Goal: Transaction & Acquisition: Purchase product/service

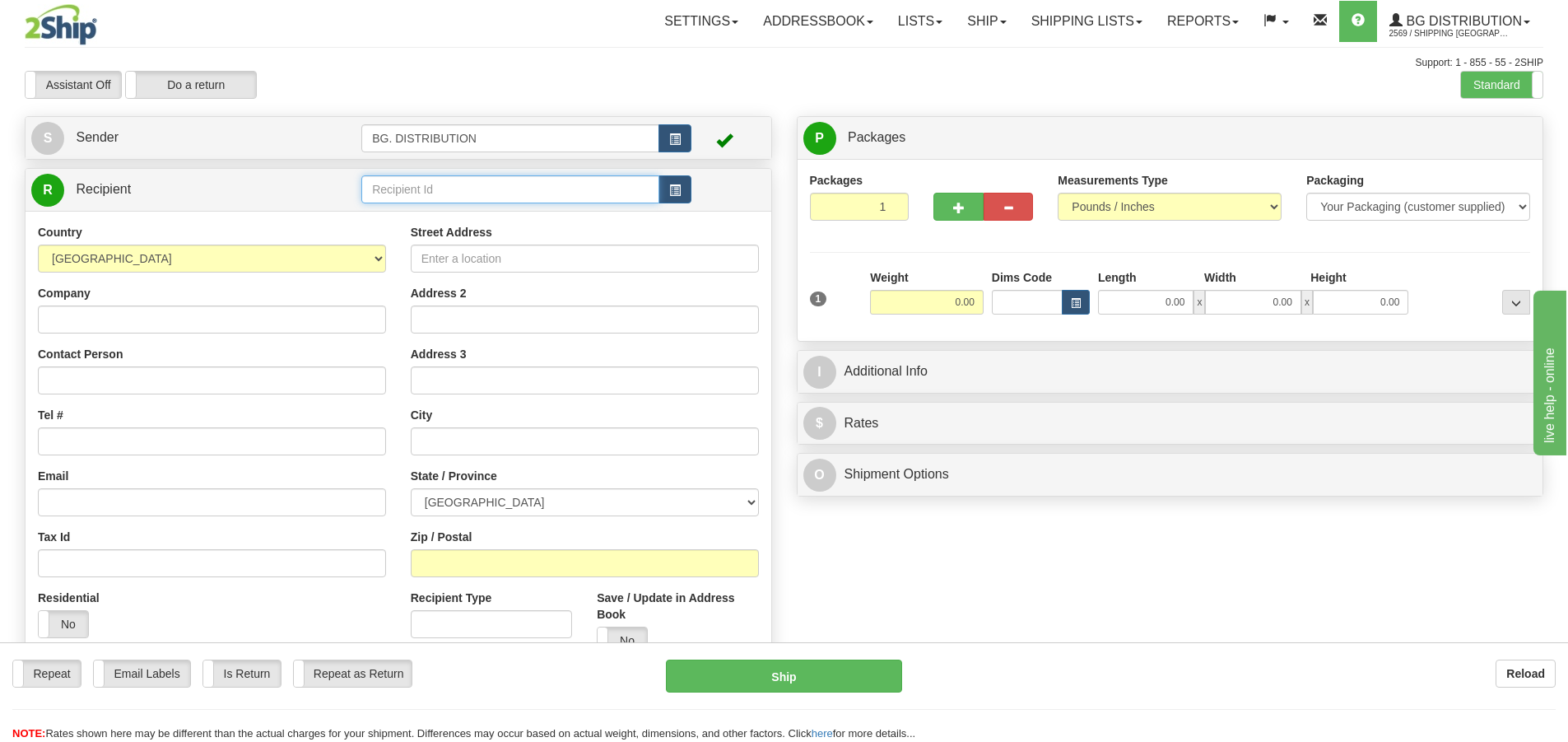
click at [501, 186] on input "text" at bounding box center [510, 189] width 298 height 28
type input "20010"
click button "Delete" at bounding box center [0, 0] width 0 height 0
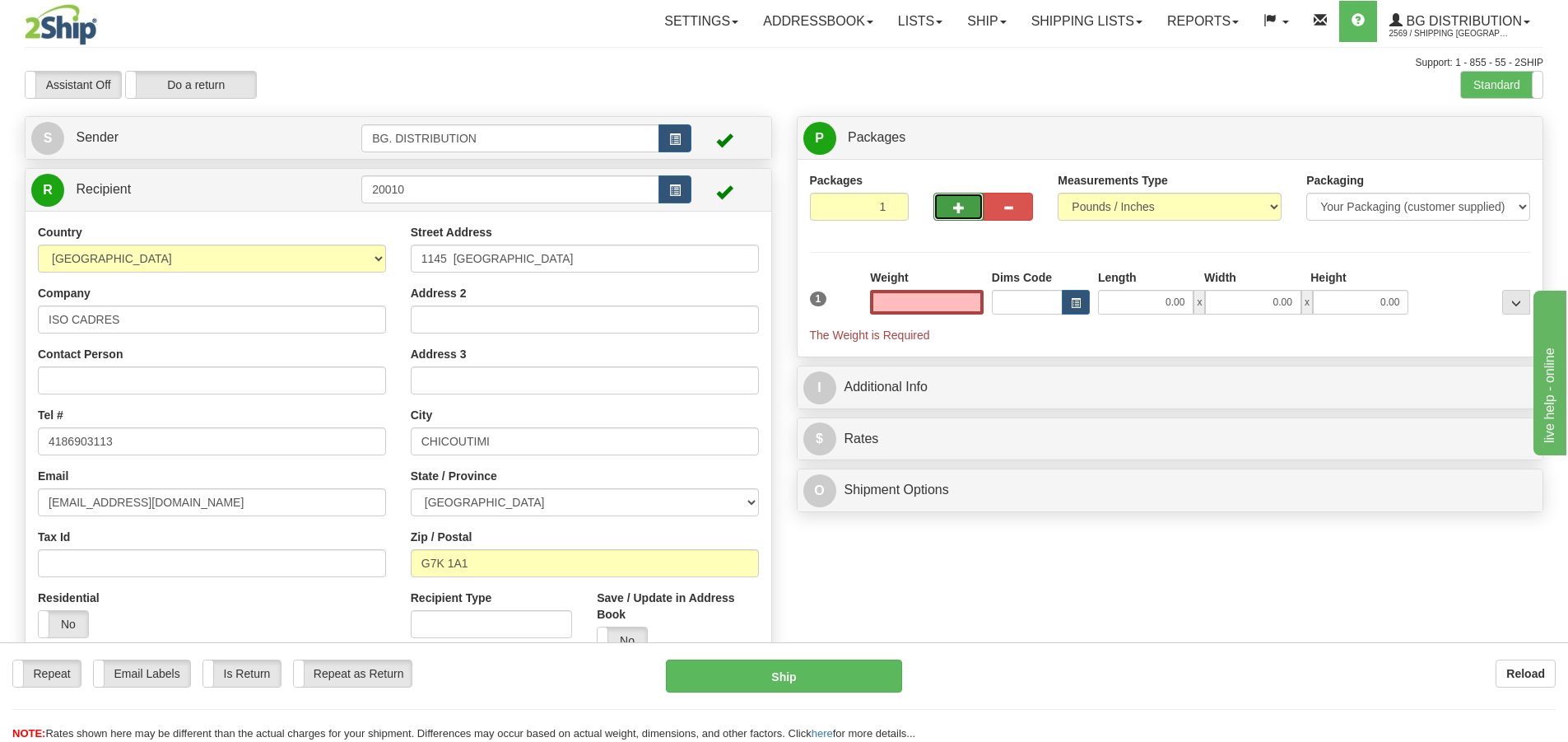
type input "0.00"
click at [959, 197] on button "button" at bounding box center [958, 206] width 50 height 28
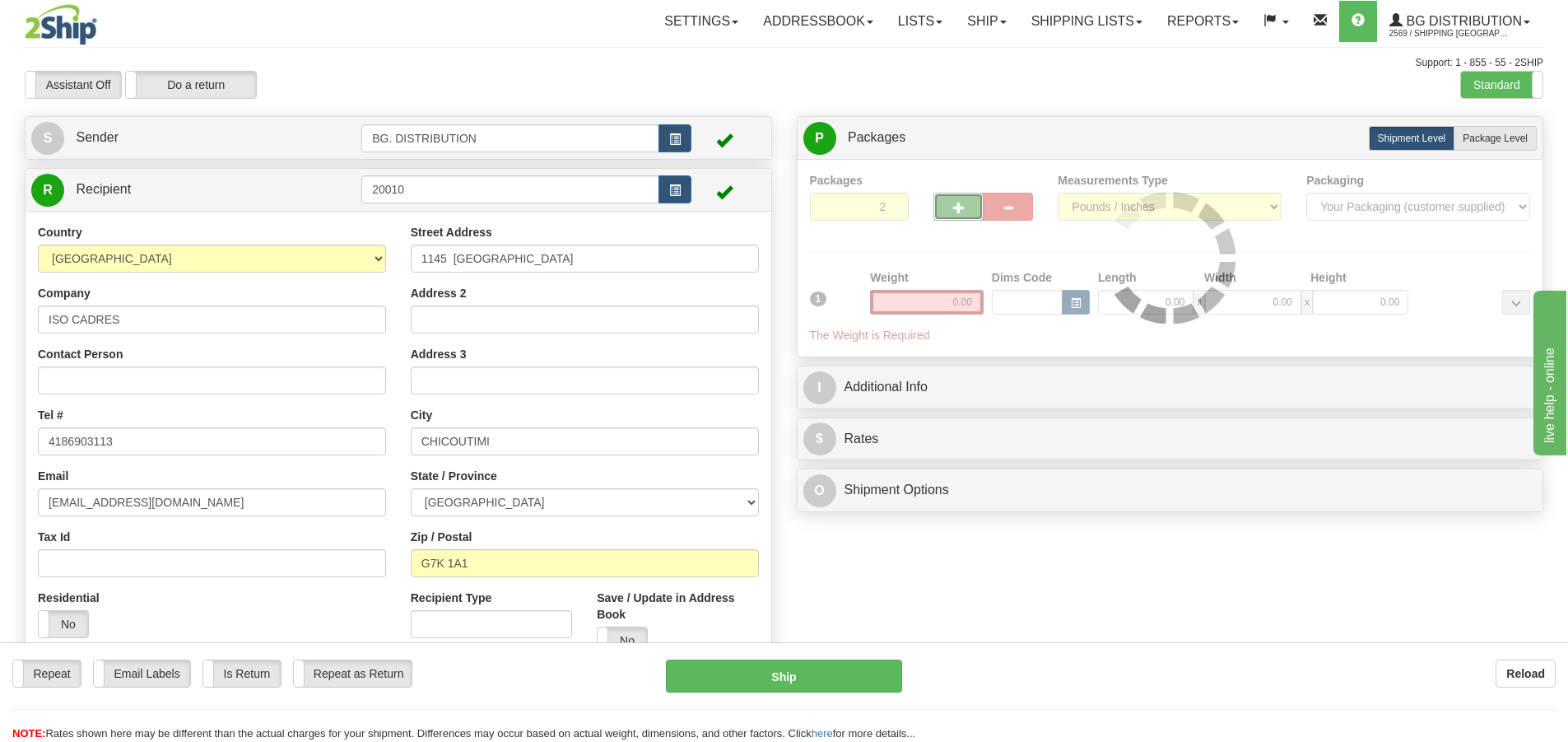
click at [959, 197] on button "button" at bounding box center [958, 206] width 50 height 28
type input "3"
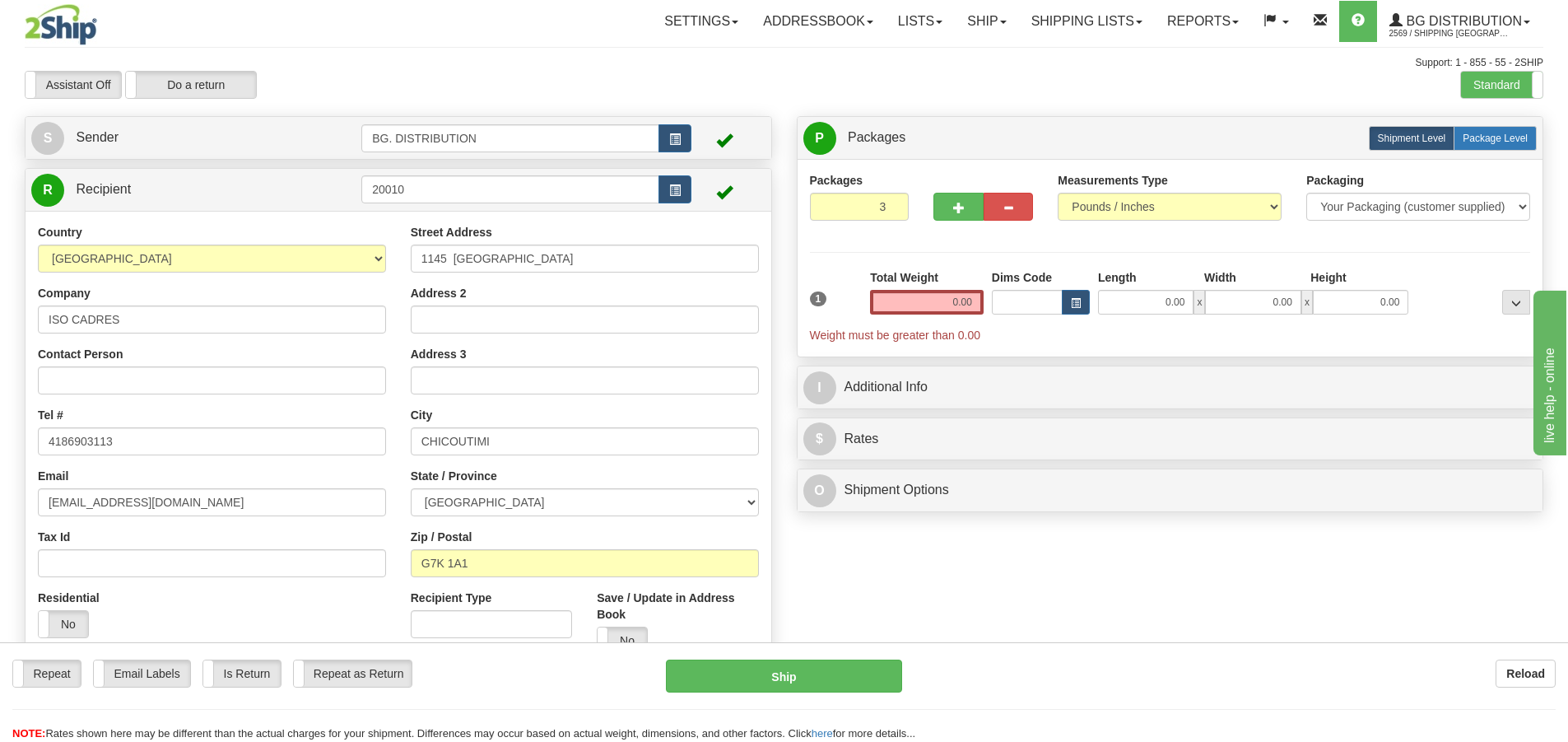
click at [1498, 132] on span "Package Level" at bounding box center [1495, 138] width 65 height 11
radio input "true"
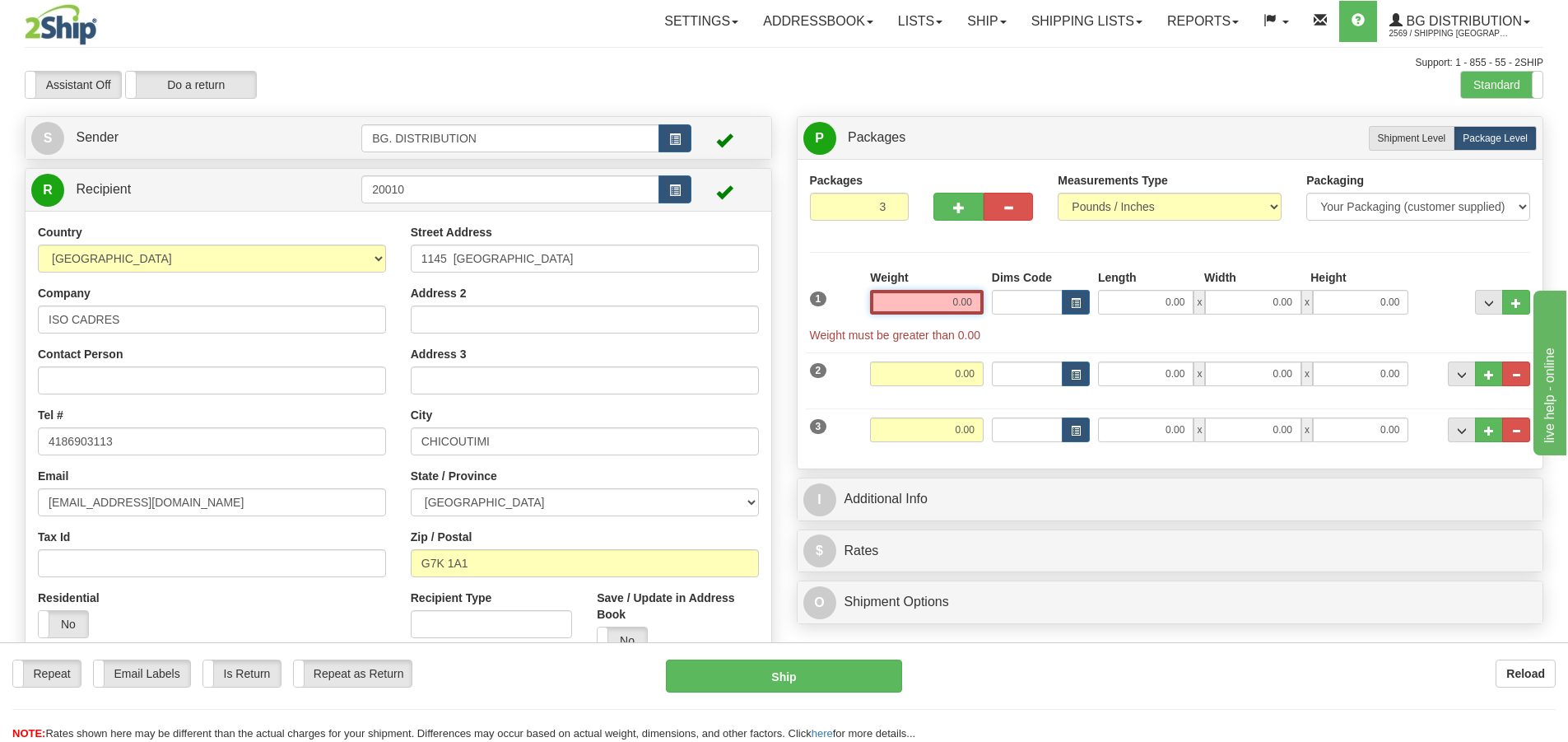
click at [943, 297] on input "0.00" at bounding box center [926, 302] width 114 height 25
type input "0.00"
click at [1145, 297] on input "0.00" at bounding box center [1146, 302] width 96 height 25
type input "16.00"
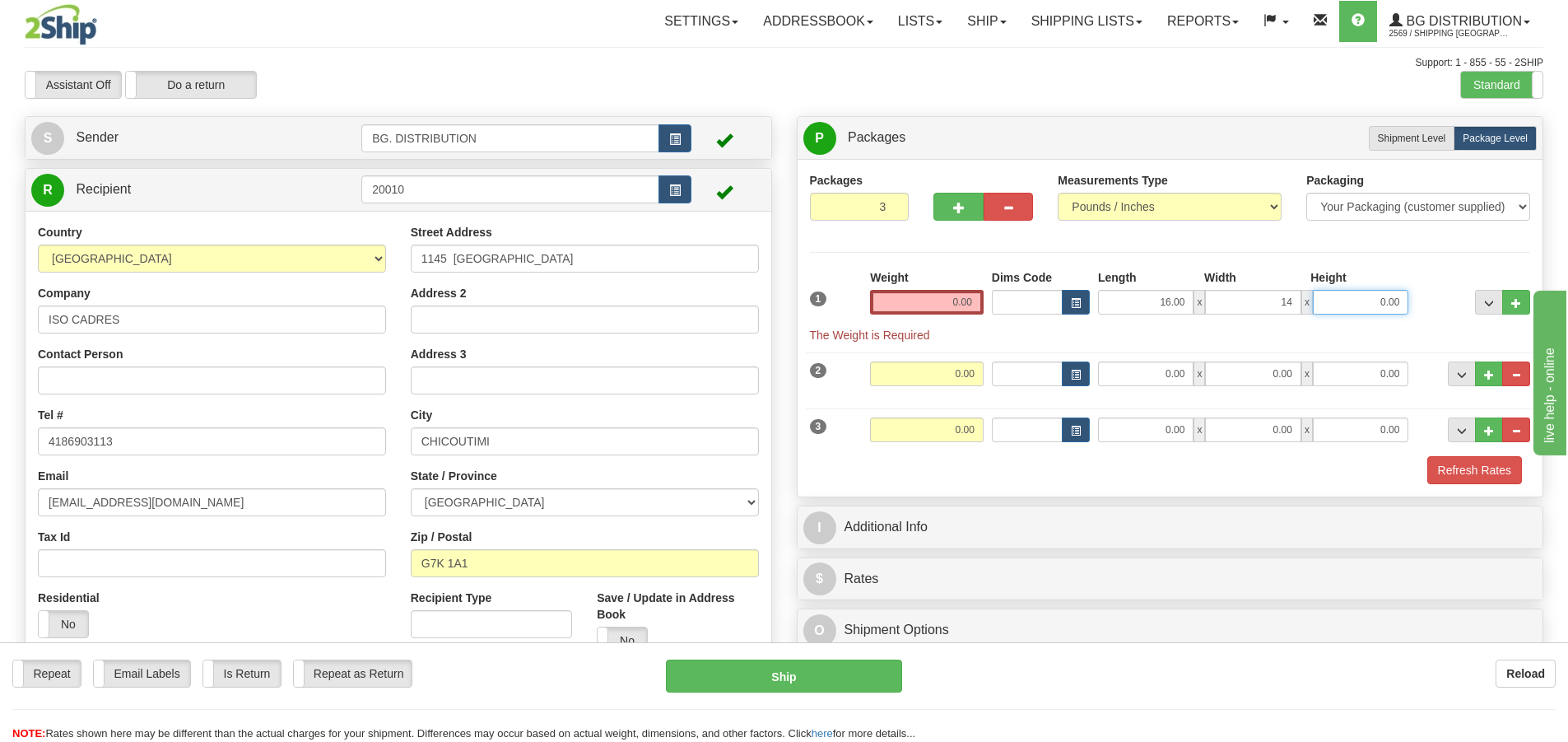
type input "14.00"
type input "8.00"
click at [940, 305] on input "0.00" at bounding box center [926, 302] width 114 height 25
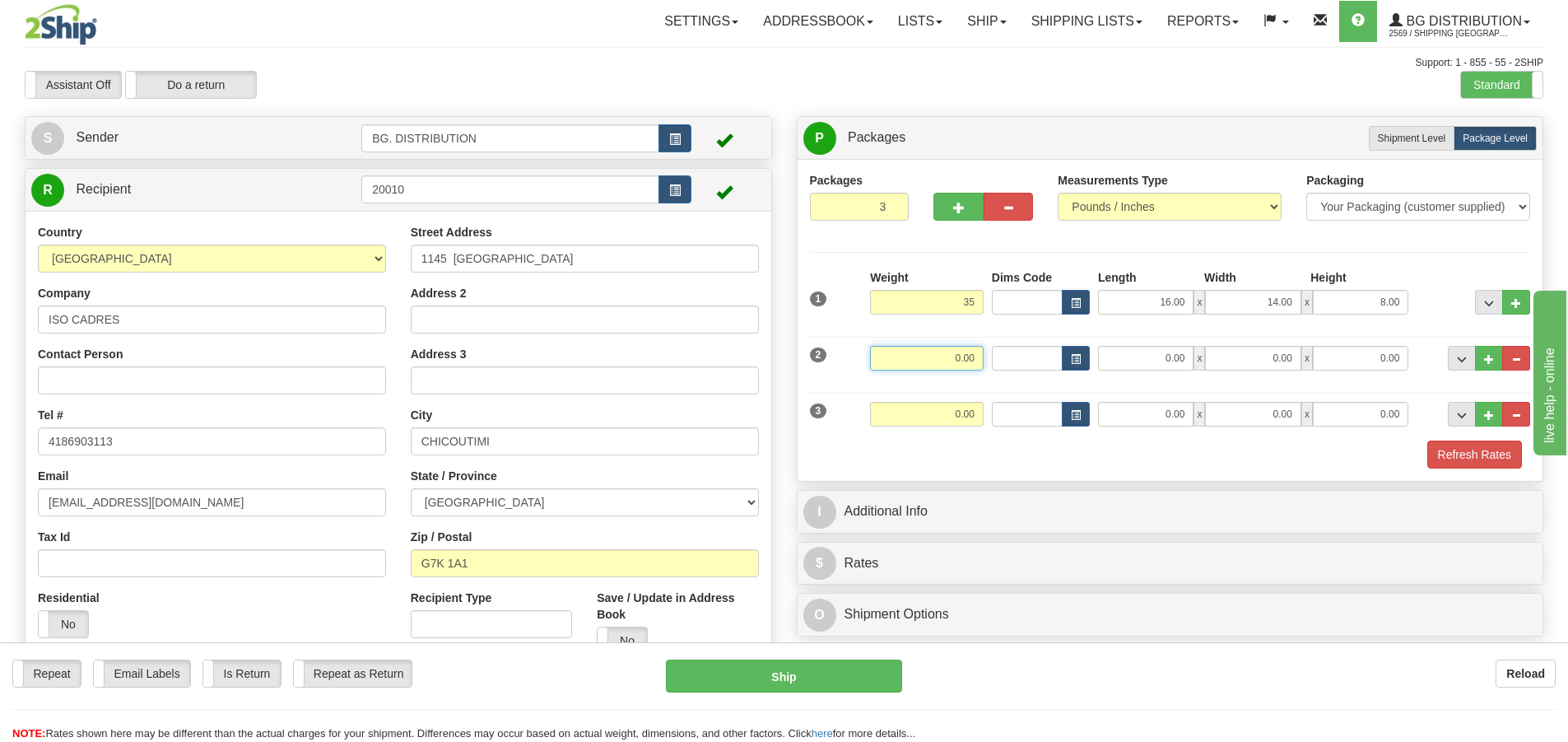
type input "35.00"
click at [951, 356] on input "0.00" at bounding box center [926, 358] width 114 height 25
type input "24.00"
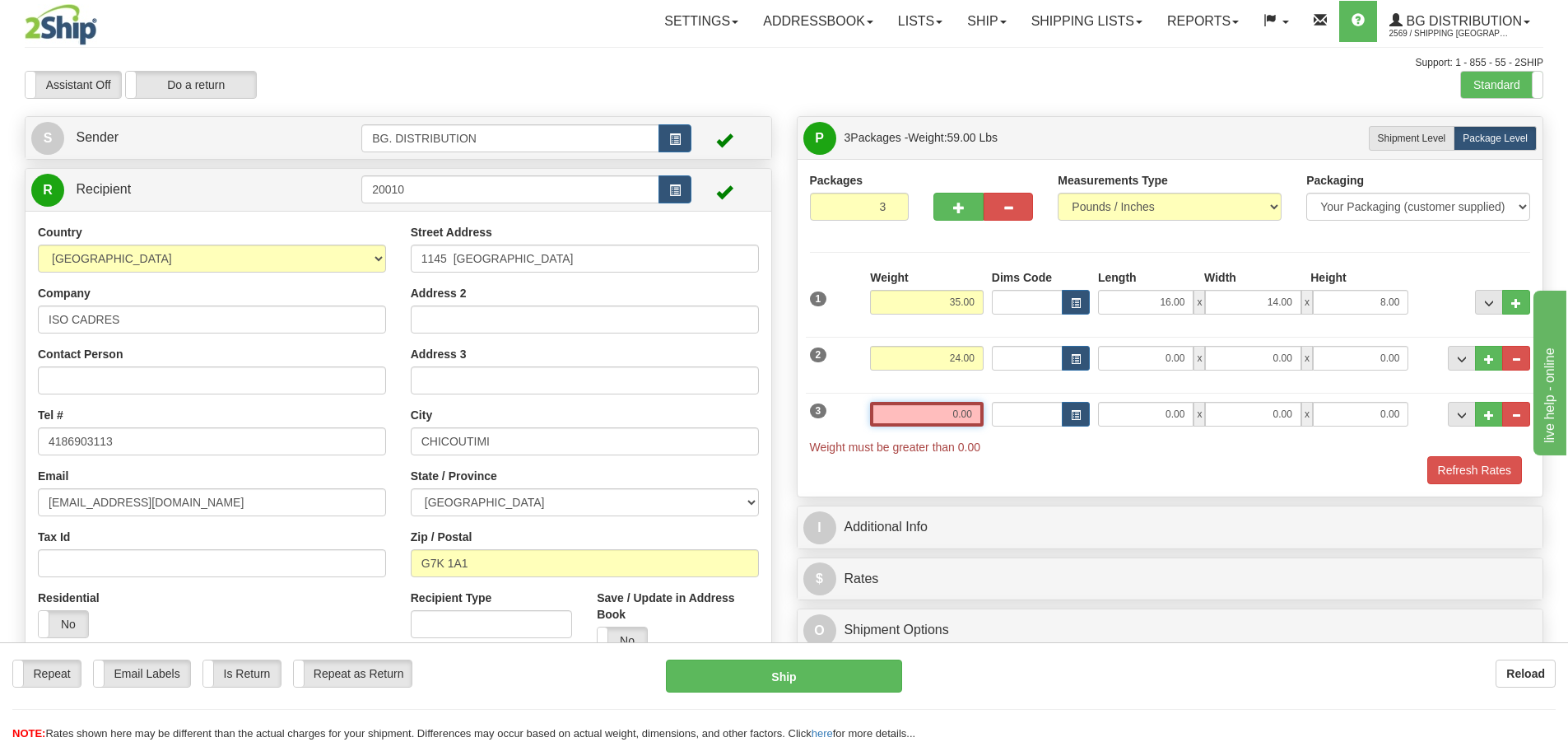
click at [970, 421] on input "0.00" at bounding box center [926, 414] width 114 height 25
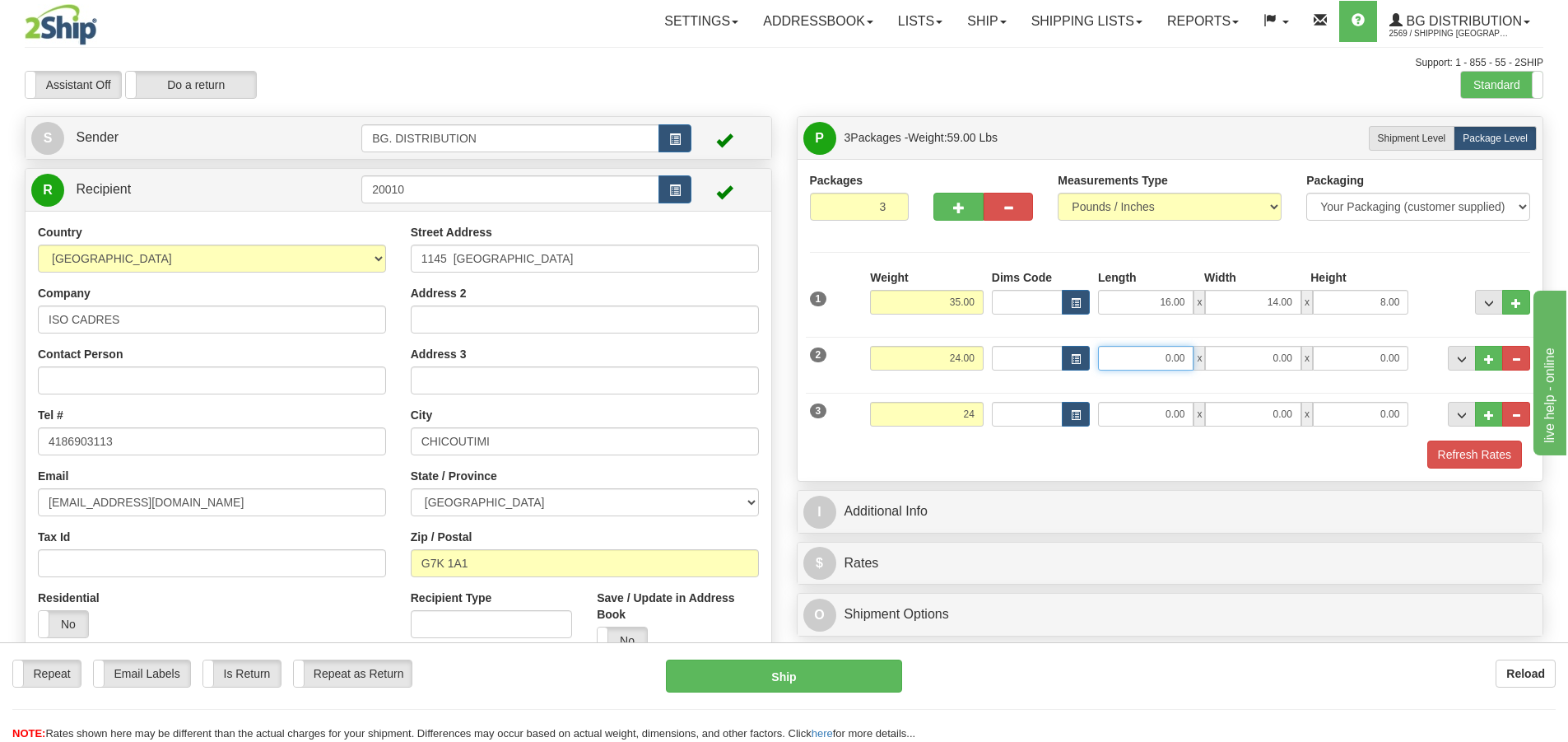
type input "24.00"
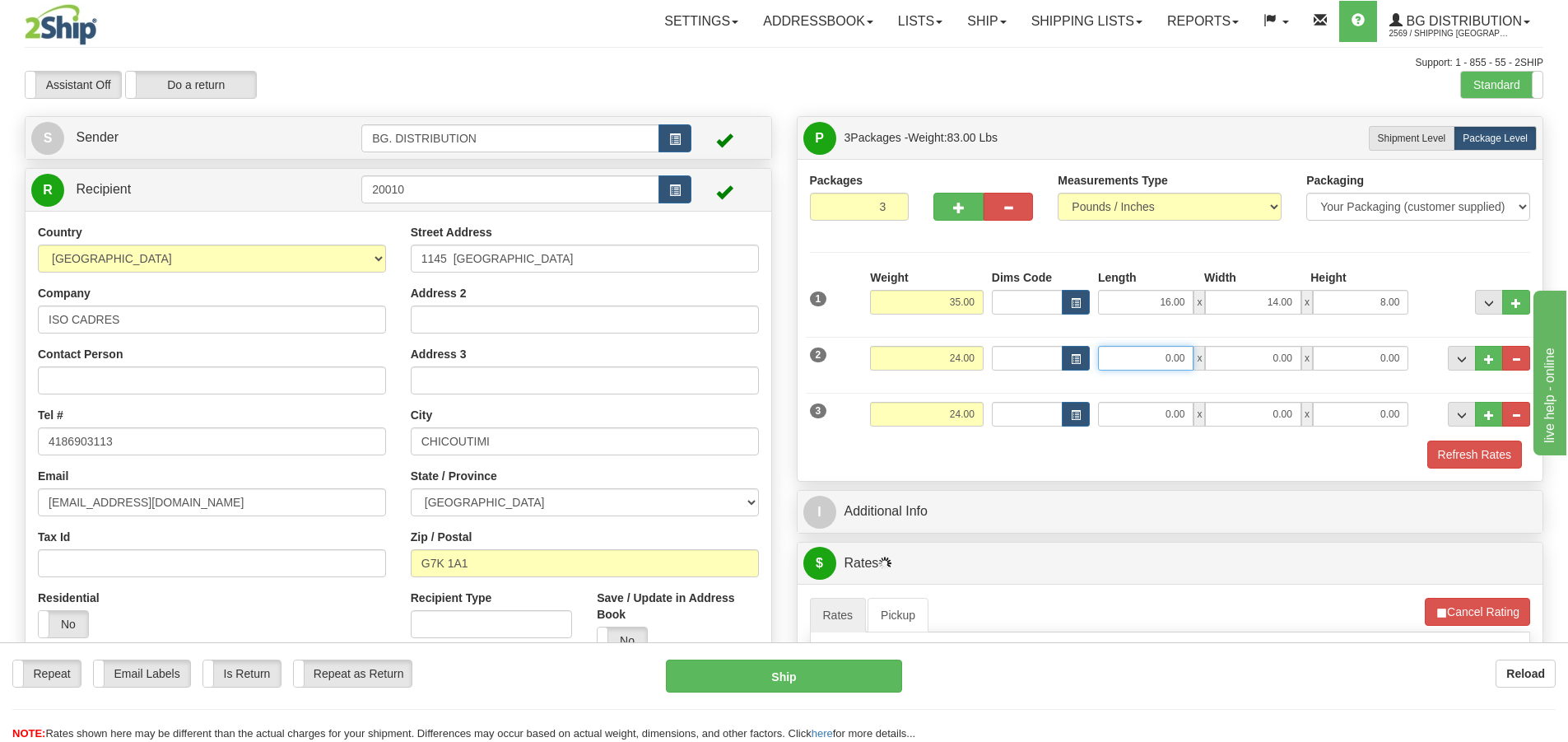
click at [1179, 357] on input "0.00" at bounding box center [1146, 358] width 96 height 25
type input "40.00"
type input "11.00"
type input "7.00"
click at [1140, 418] on input "0.00" at bounding box center [1146, 414] width 96 height 25
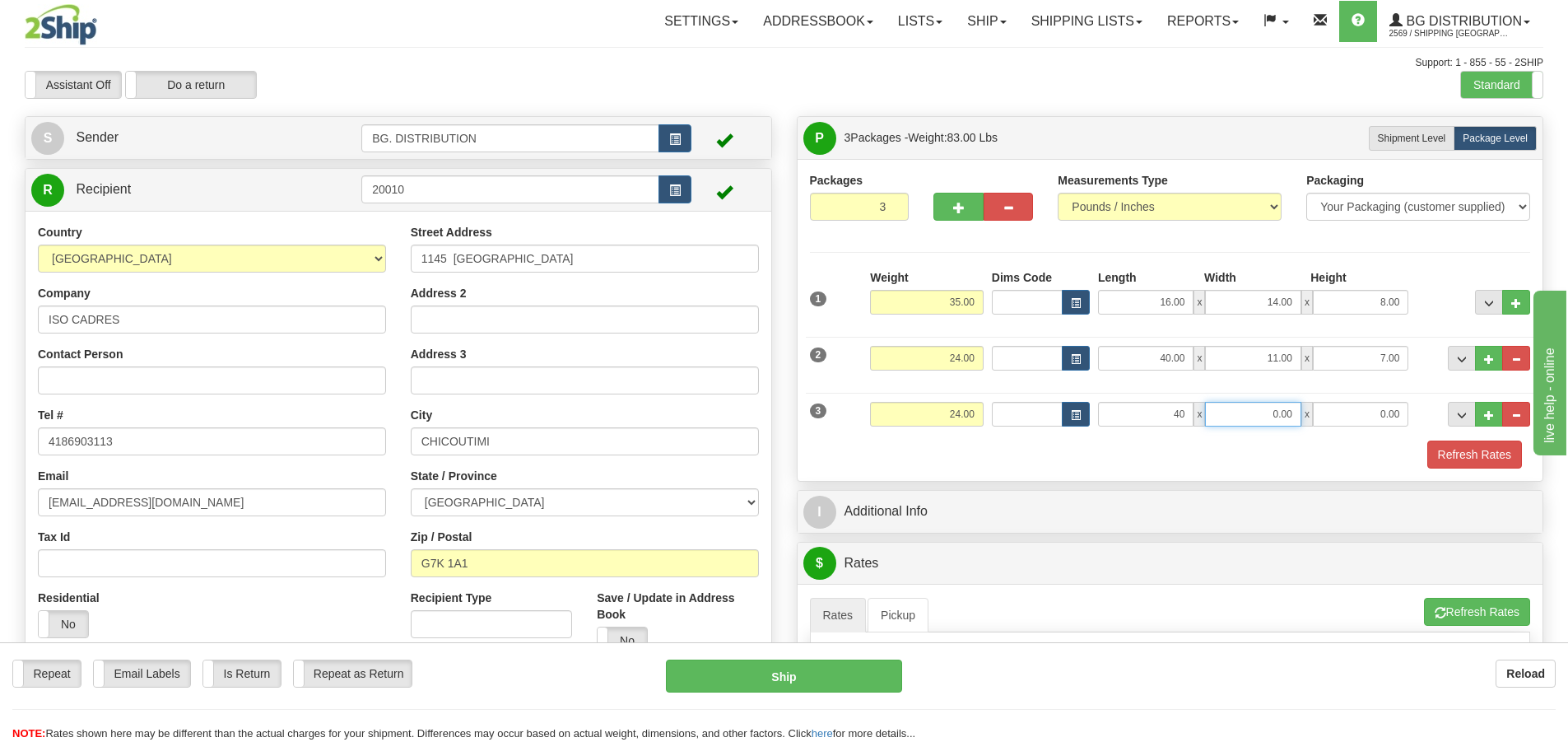
type input "40.00"
type input "11.00"
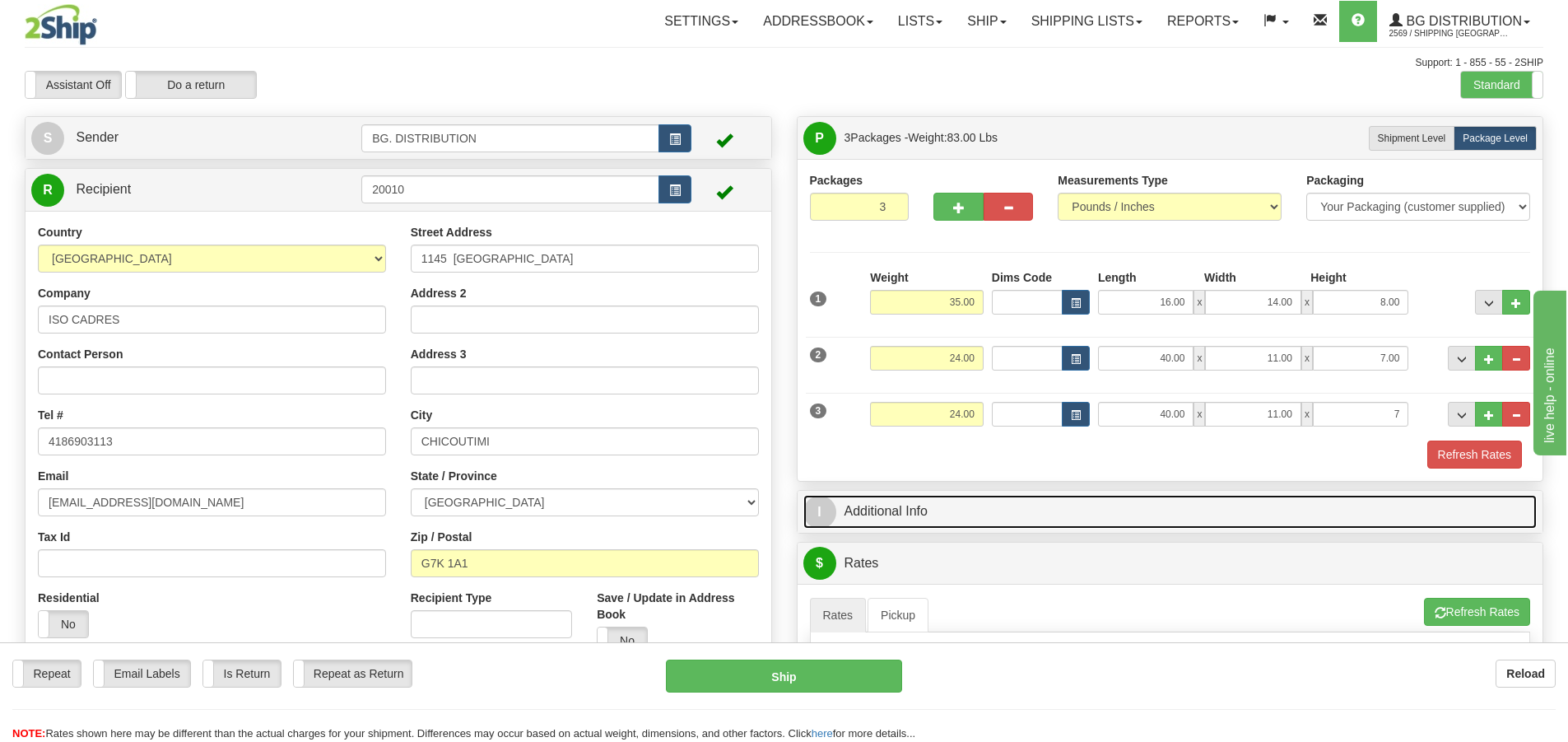
type input "7.00"
click at [814, 510] on span "I" at bounding box center [819, 512] width 33 height 33
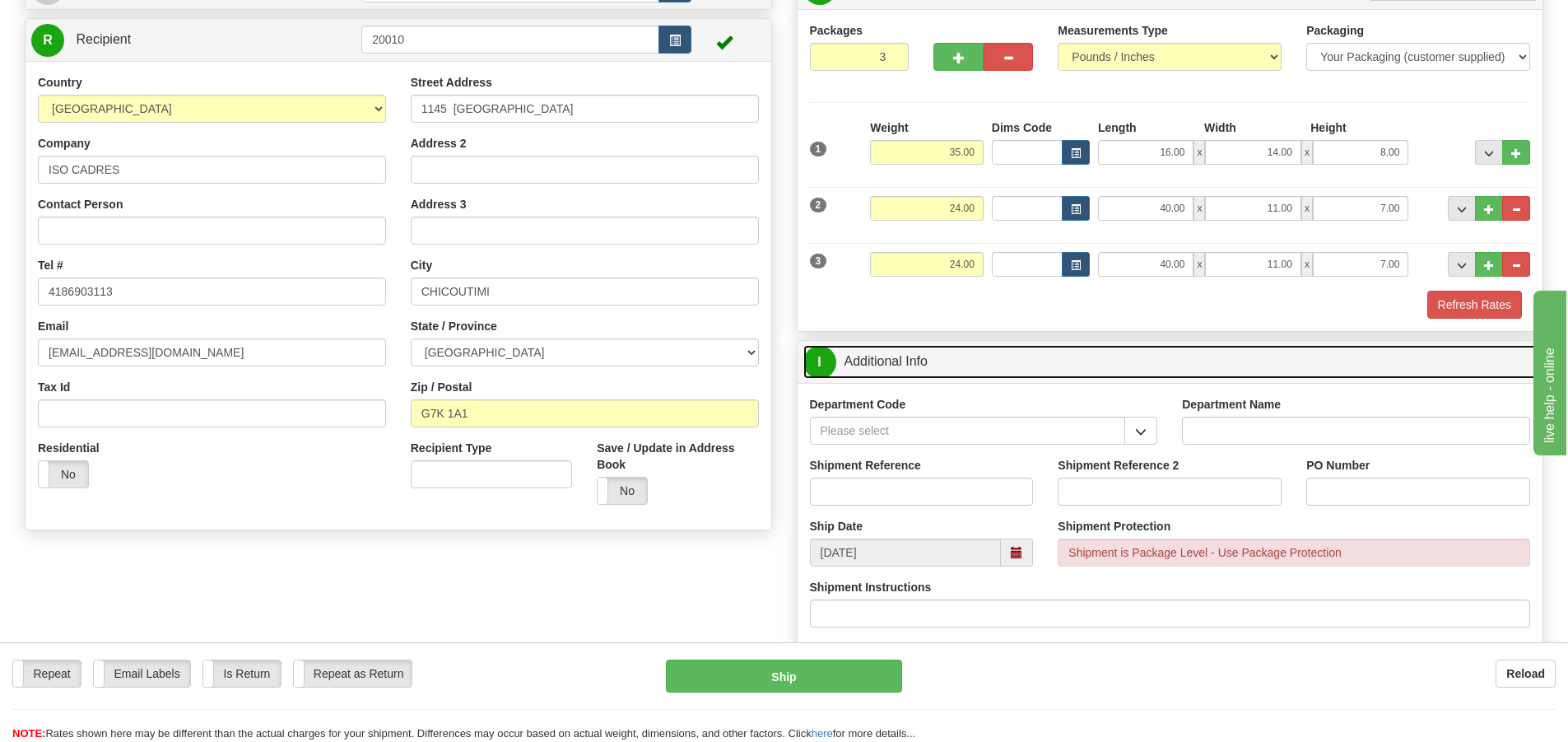
scroll to position [165, 0]
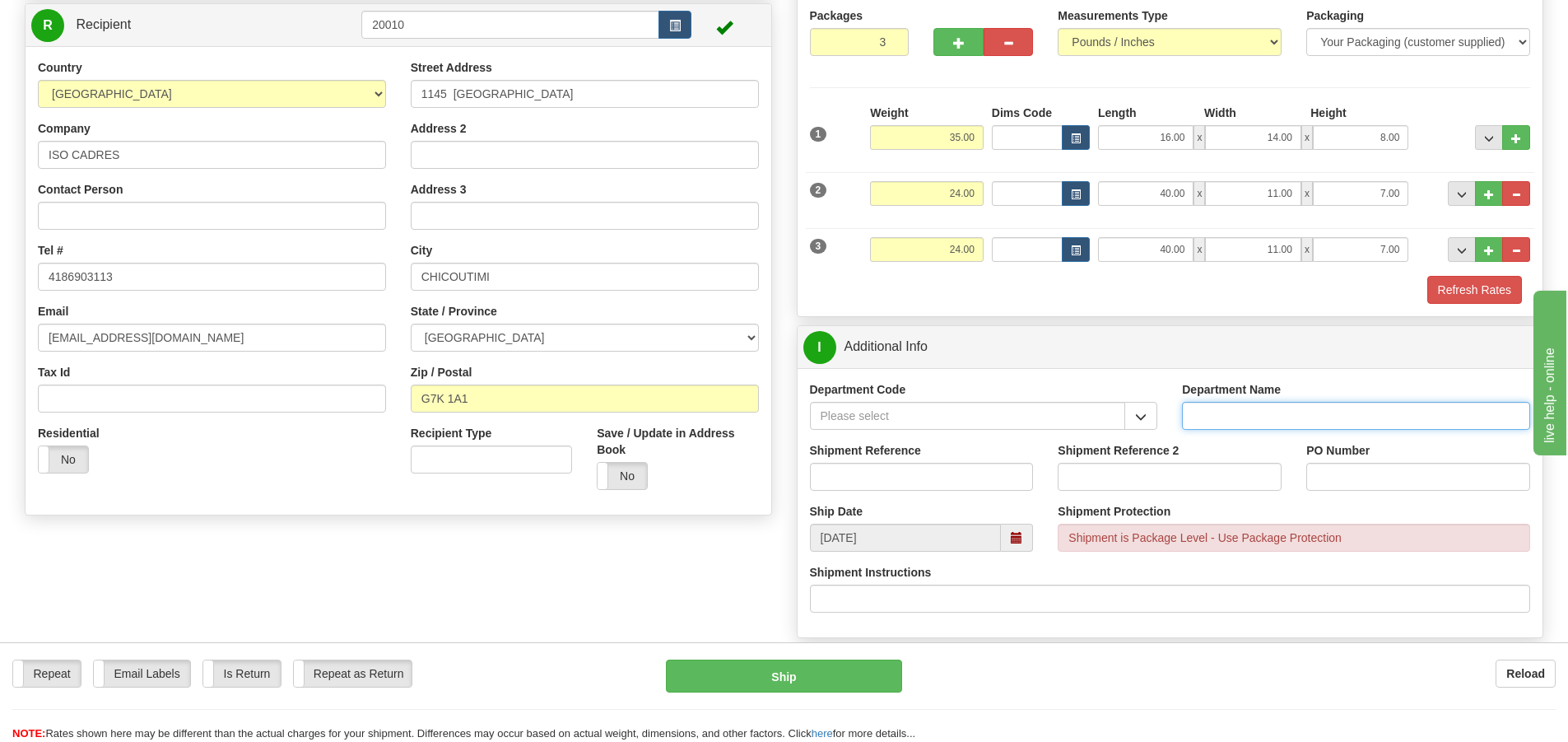
click at [1231, 415] on input "Department Name" at bounding box center [1355, 415] width 348 height 28
type input "."
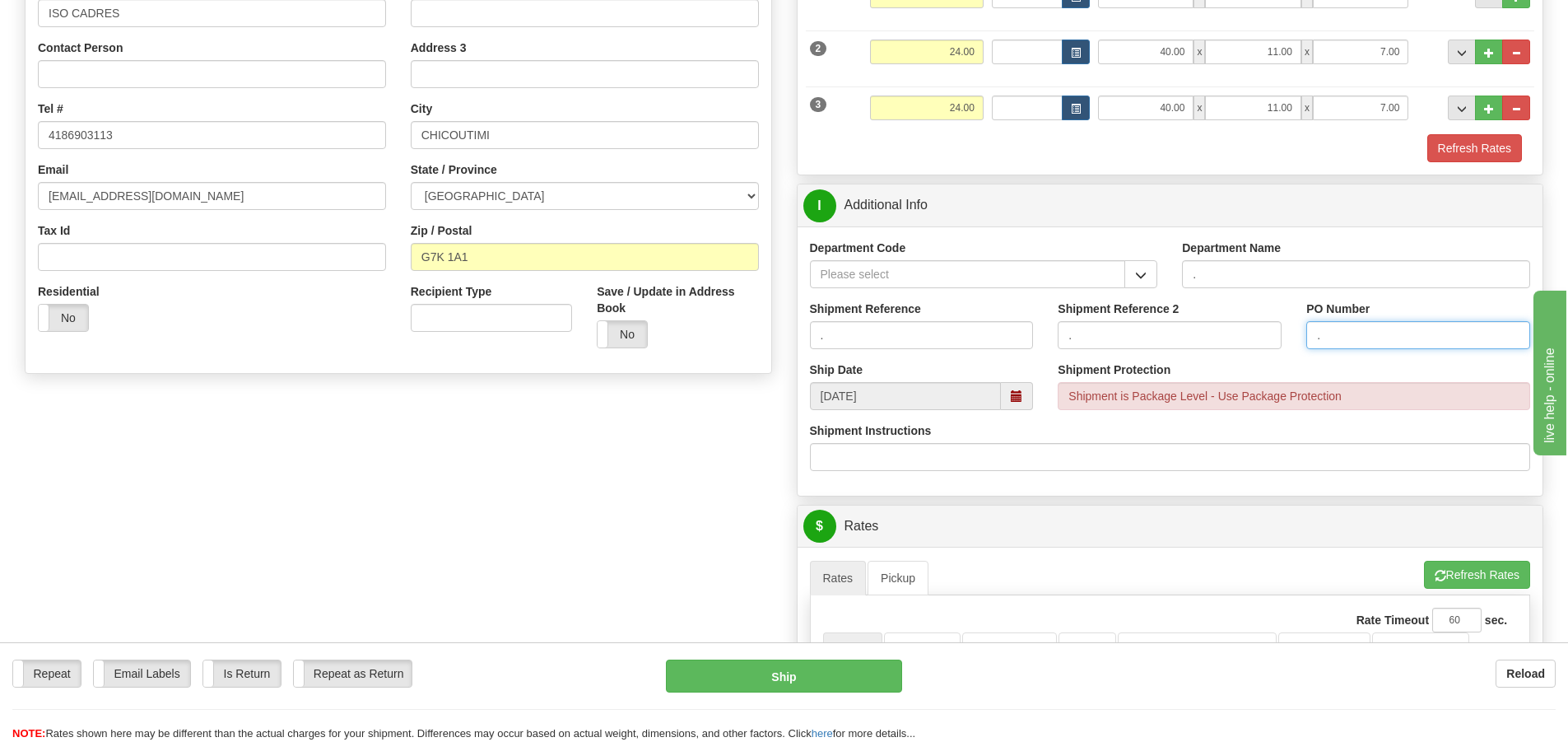
scroll to position [576, 0]
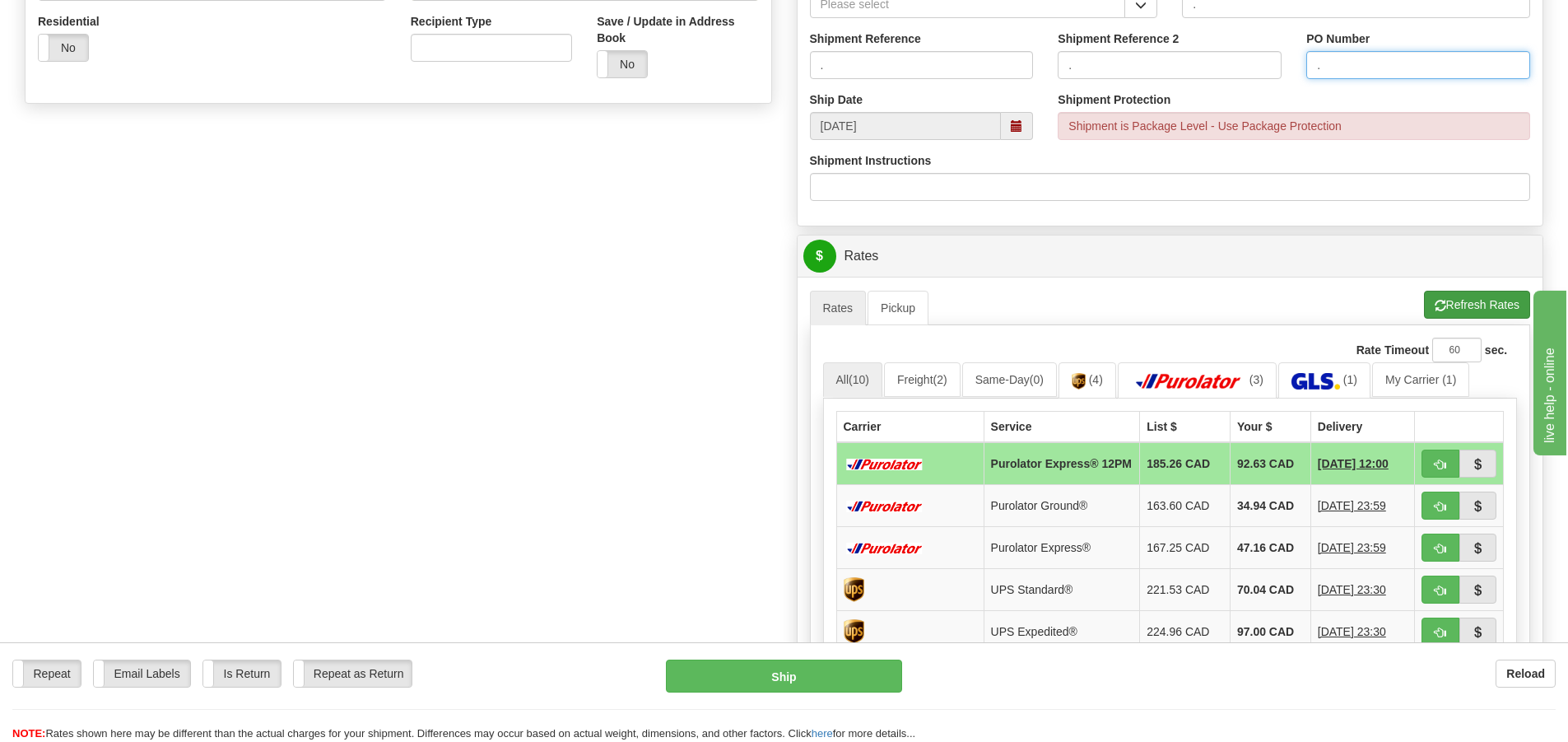
type input "."
click at [1457, 301] on button "Refresh Rates" at bounding box center [1477, 304] width 106 height 28
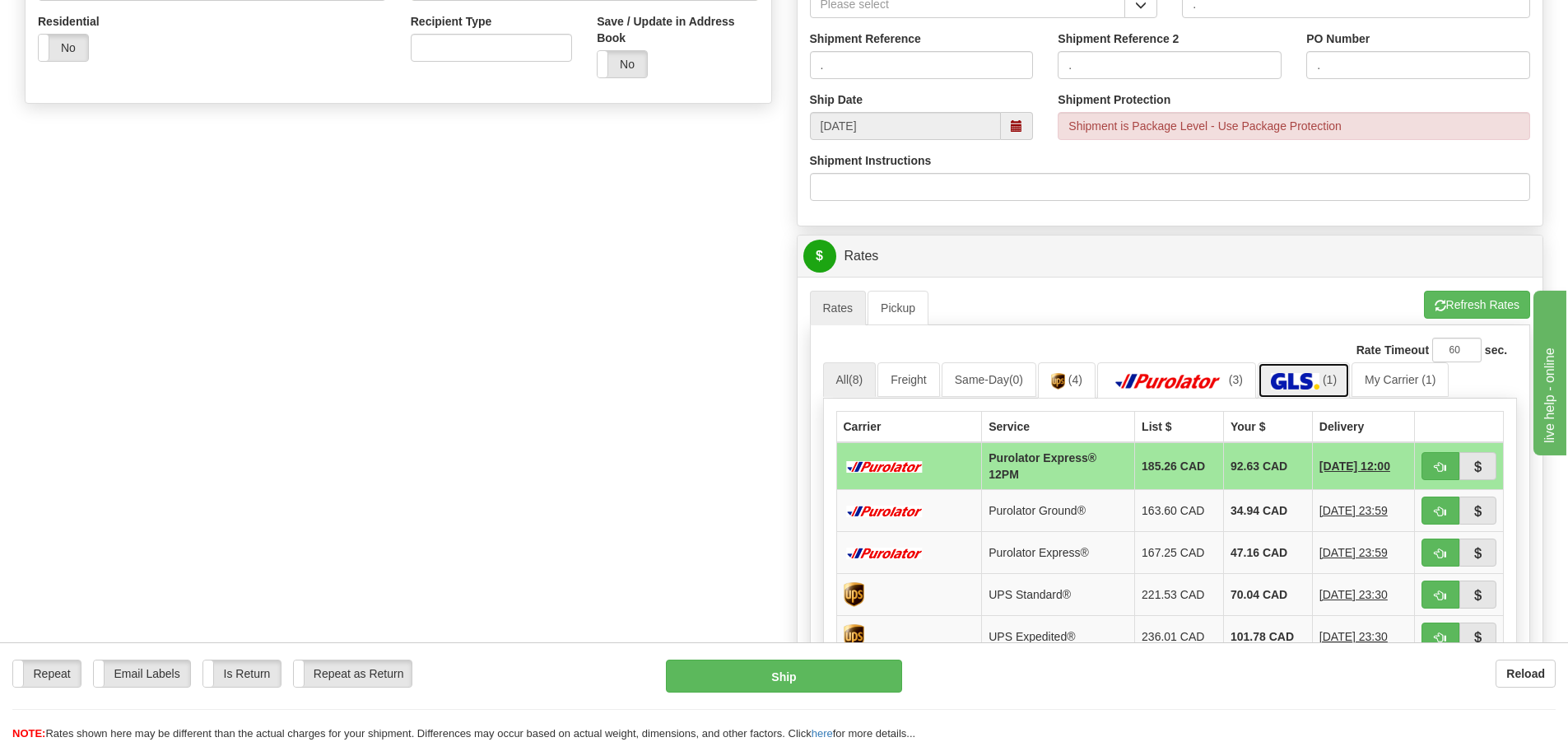
click at [1295, 374] on img at bounding box center [1295, 380] width 49 height 16
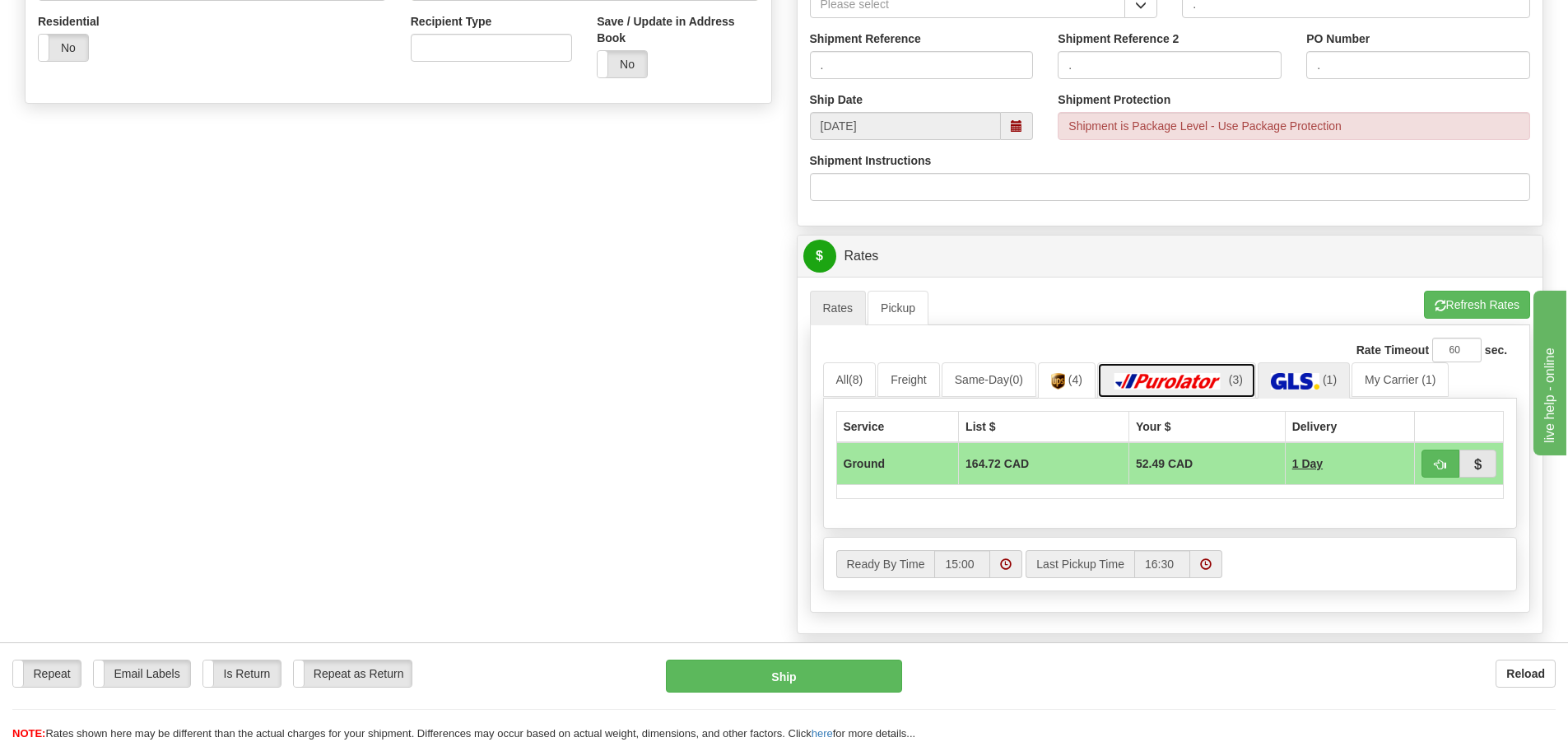
click at [1178, 374] on img at bounding box center [1167, 380] width 115 height 16
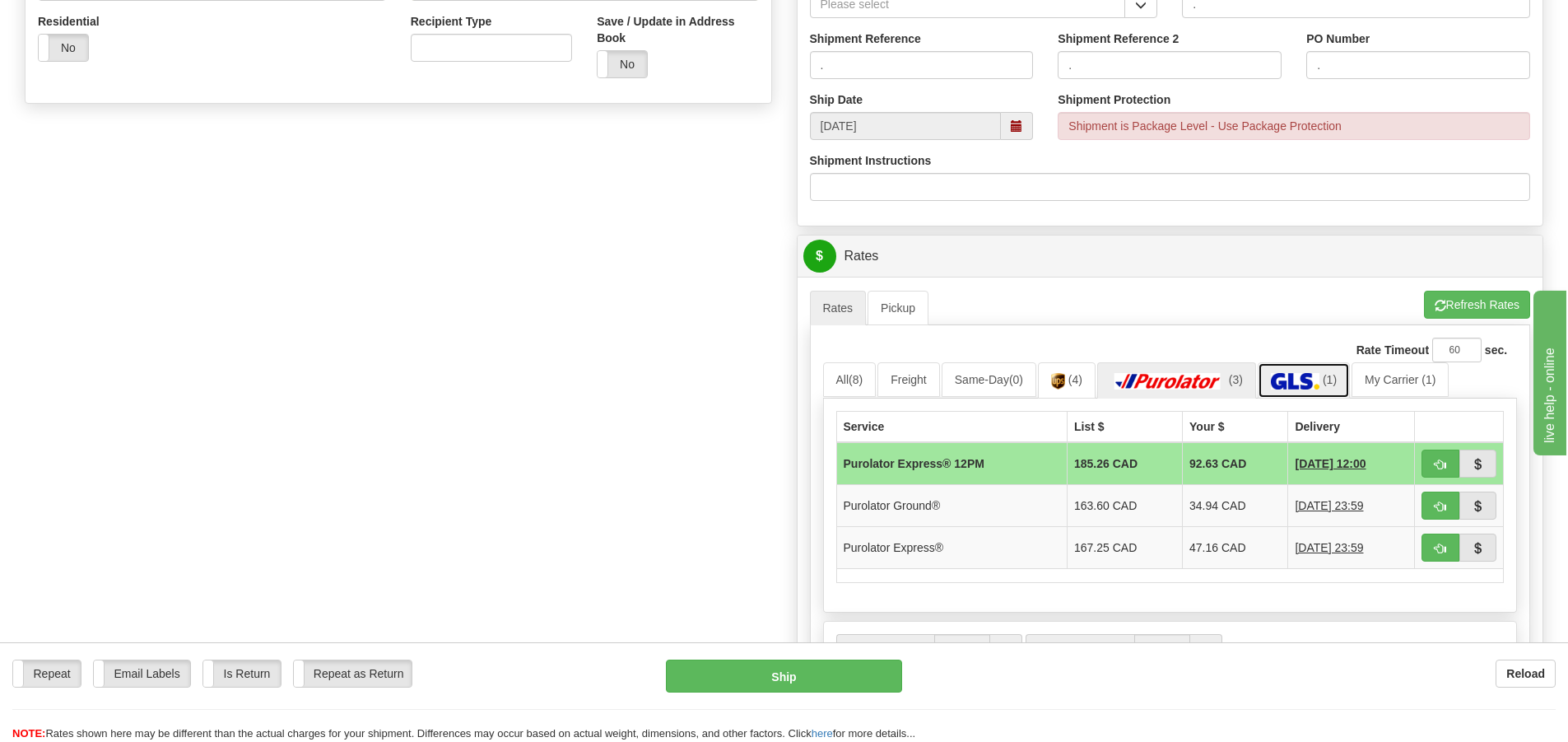
click at [1314, 380] on img at bounding box center [1295, 380] width 49 height 16
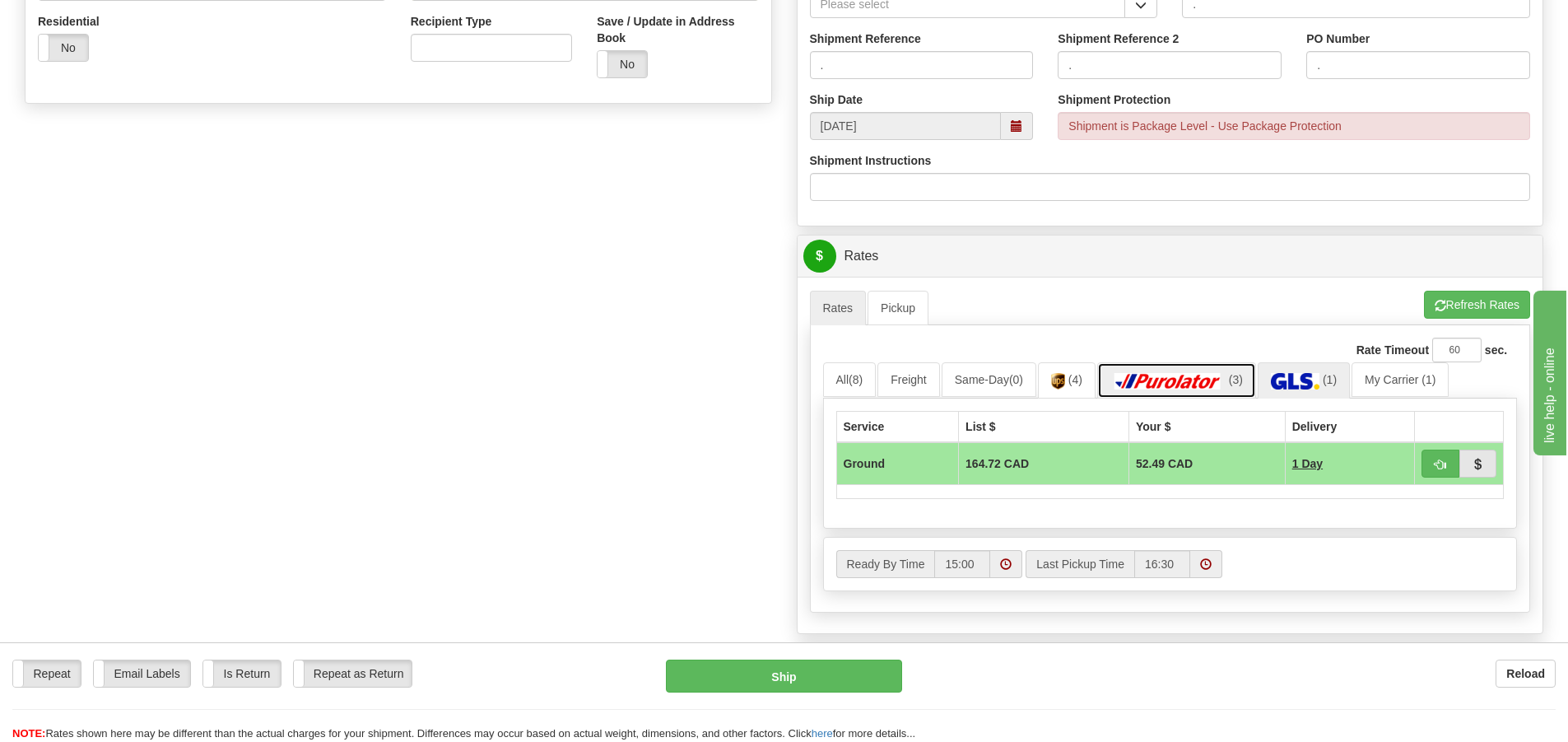
click at [1186, 381] on img at bounding box center [1167, 380] width 115 height 16
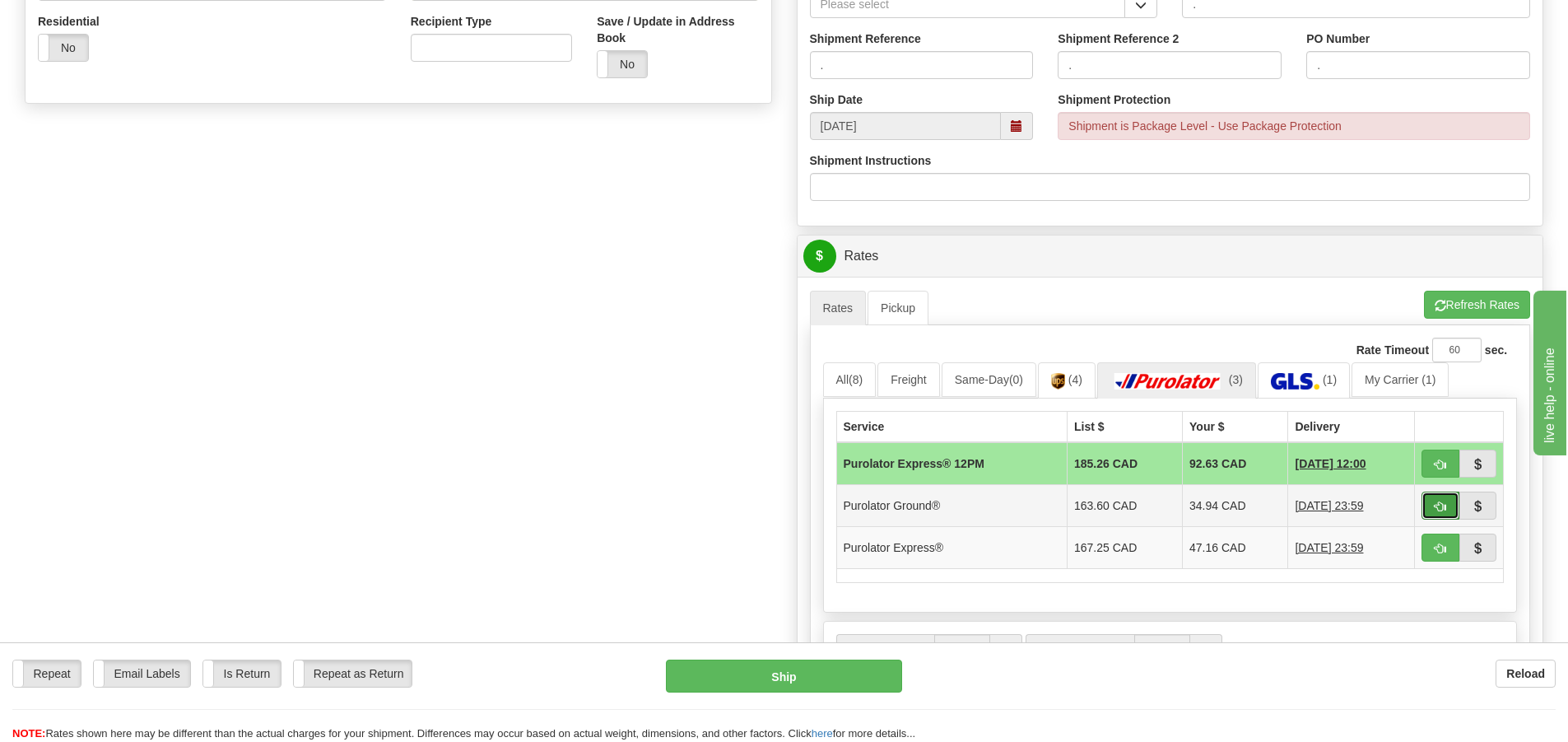
click at [1441, 507] on span "button" at bounding box center [1440, 507] width 11 height 11
type input "260"
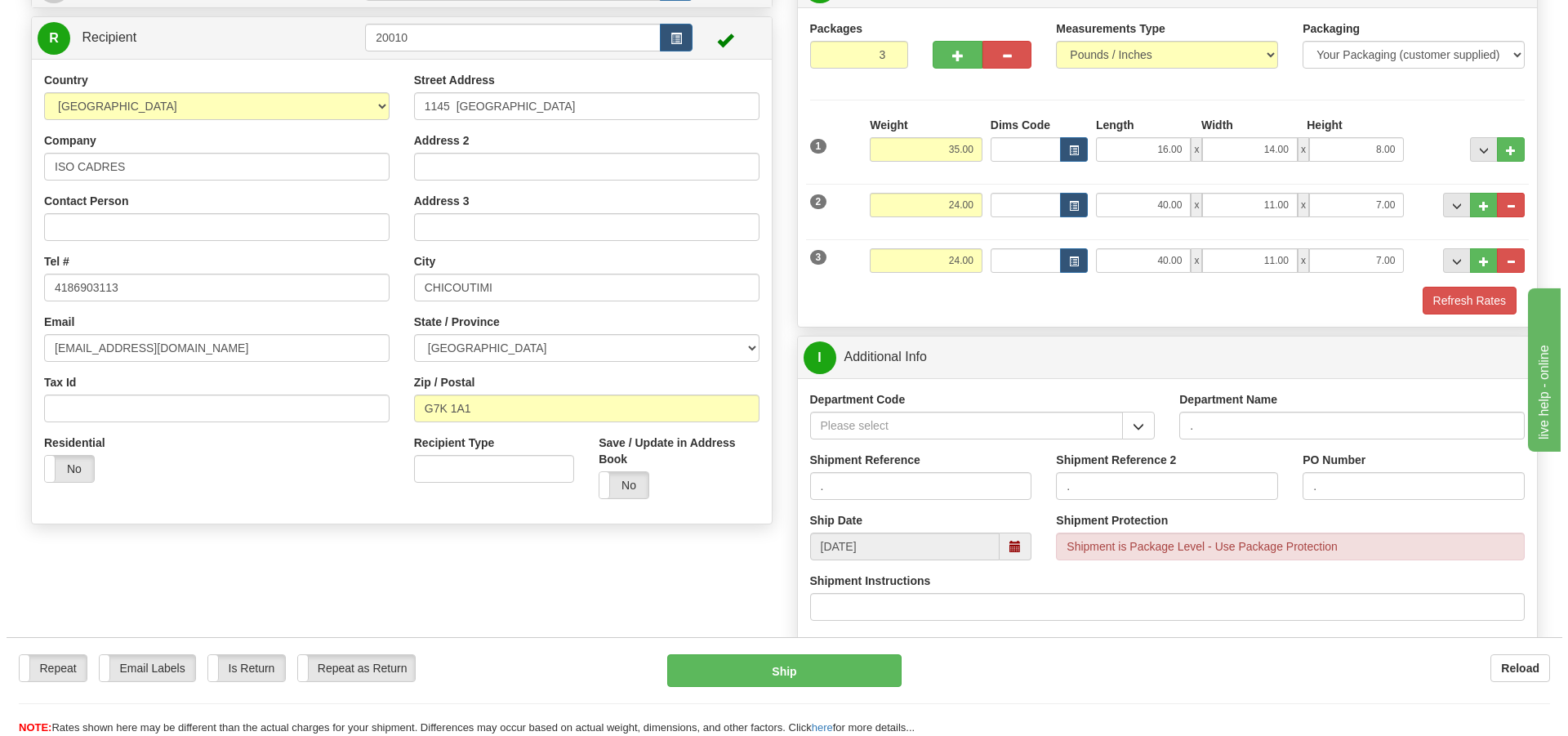
scroll to position [245, 0]
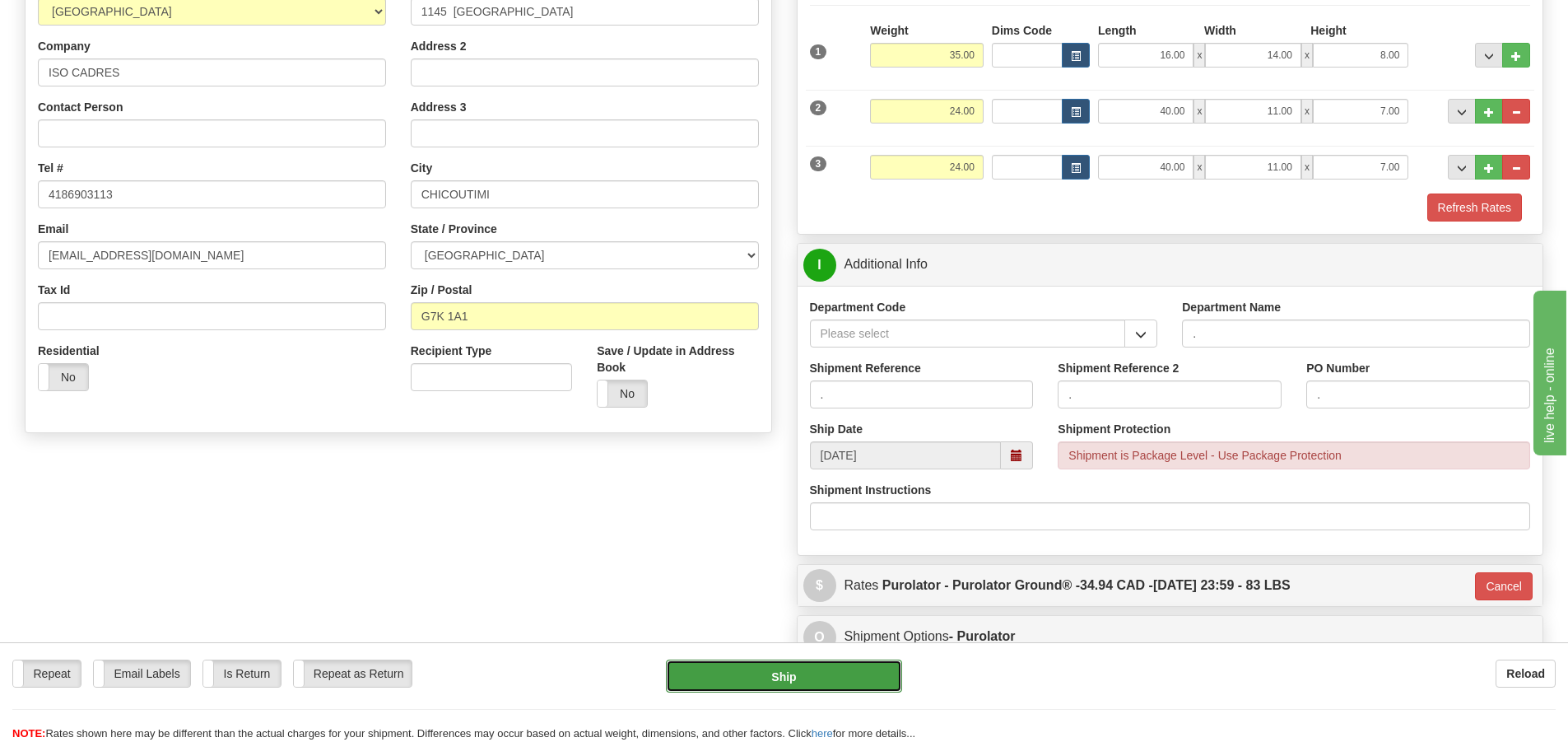
click at [857, 667] on button "Ship" at bounding box center [784, 675] width 236 height 33
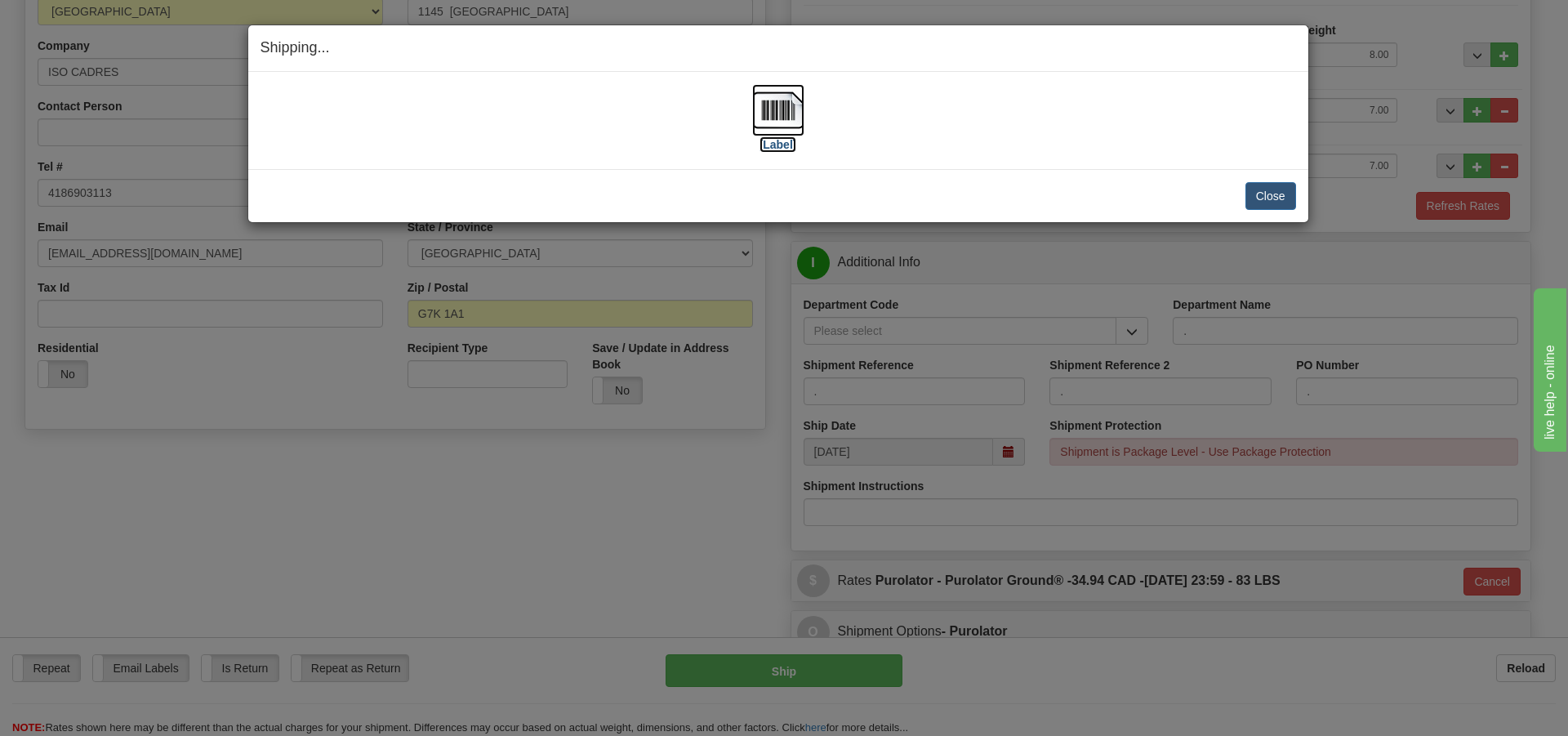
click at [783, 144] on label "[Label]" at bounding box center [778, 144] width 37 height 16
click at [377, 537] on div "Shipping... Your SHIPMENT will EXPIRE in [Label] IMPORTANT NOTICE Embassy / Con…" at bounding box center [784, 368] width 1568 height 736
click at [1246, 189] on button "Close" at bounding box center [1271, 196] width 51 height 28
